Goal: Navigation & Orientation: Find specific page/section

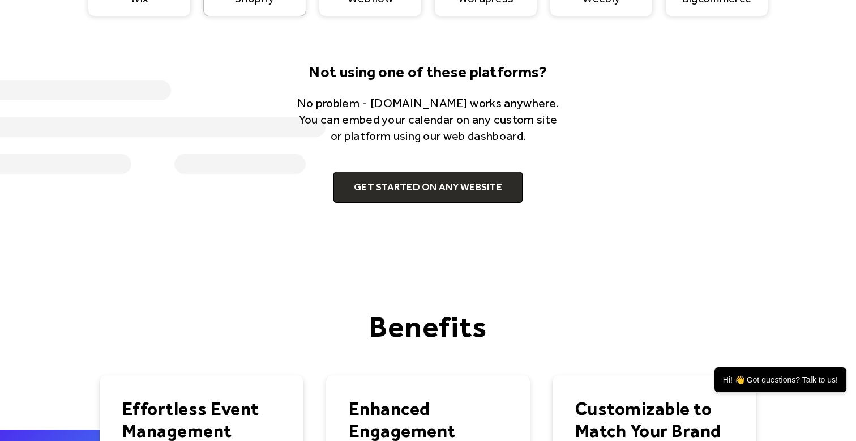
scroll to position [1524, 0]
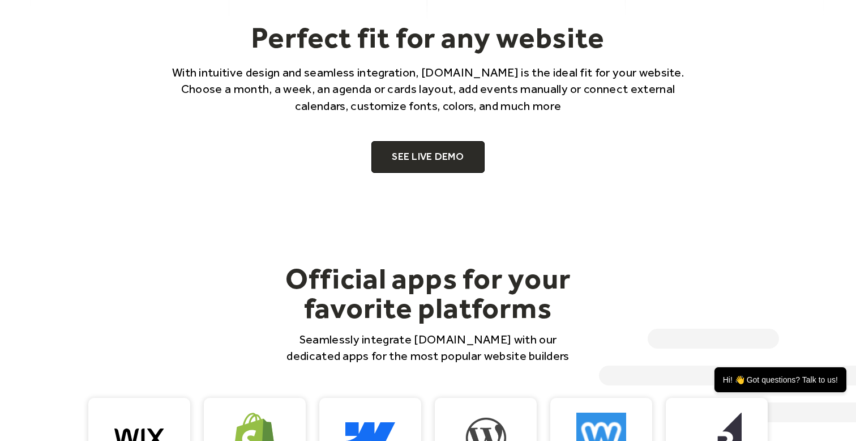
scroll to position [766, 0]
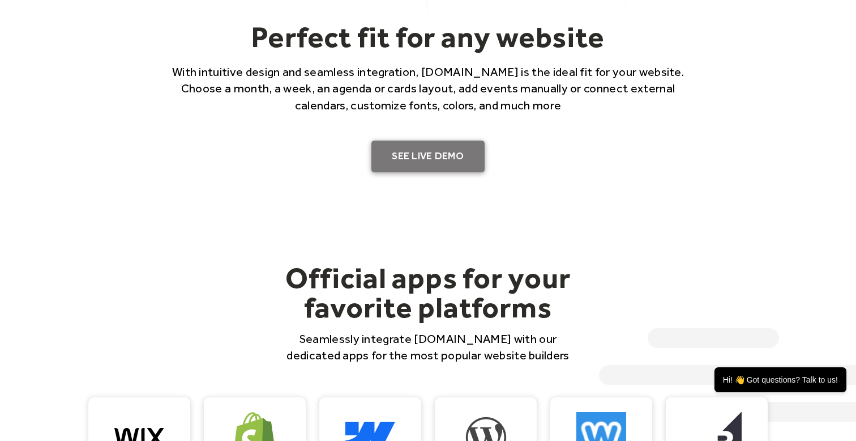
click at [425, 155] on link "SEE LIVE DEMO" at bounding box center [427, 156] width 113 height 32
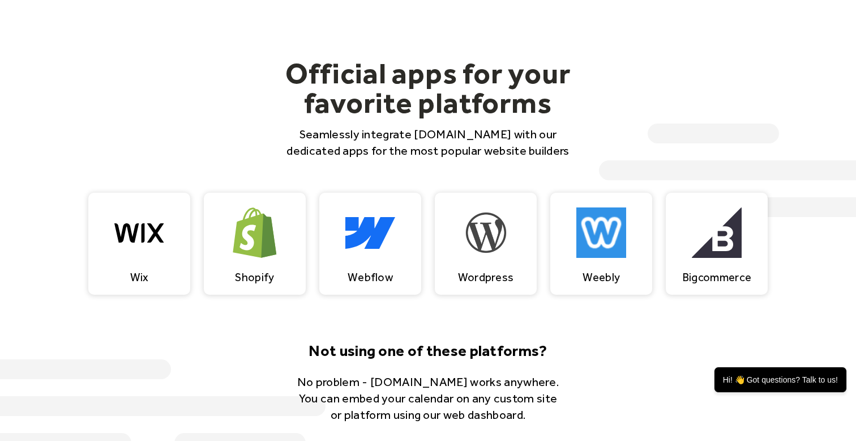
scroll to position [975, 0]
